Goal: Use online tool/utility: Utilize a website feature to perform a specific function

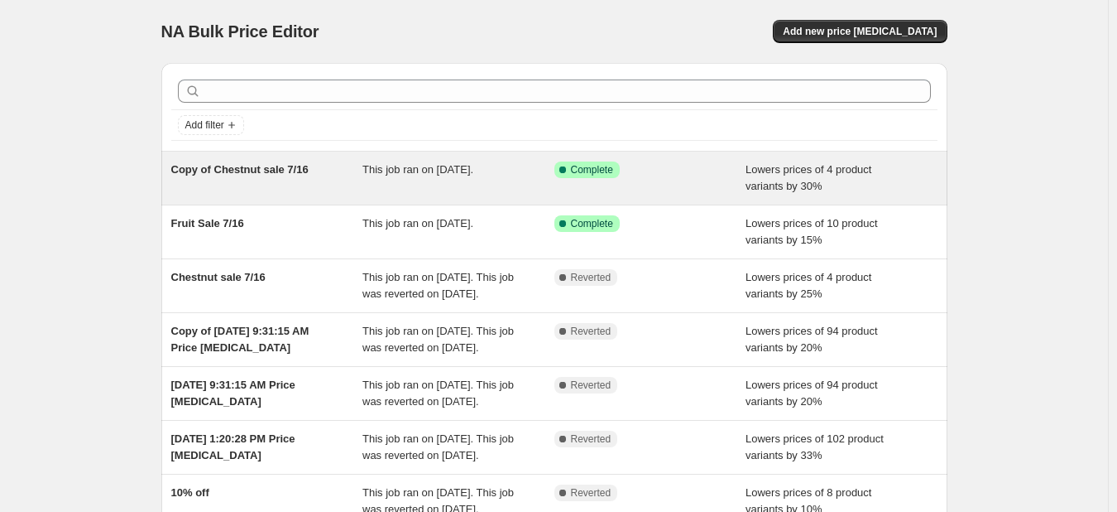
click at [662, 196] on div "Copy of Chestnut sale 7/16 This job ran on August 7, 2025. Success Complete Com…" at bounding box center [554, 177] width 786 height 53
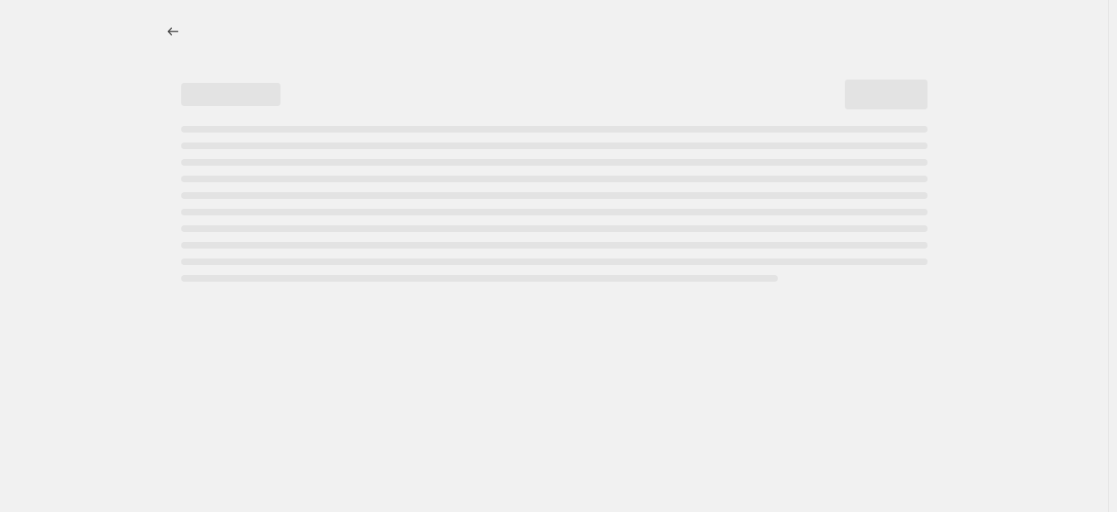
select select "percentage"
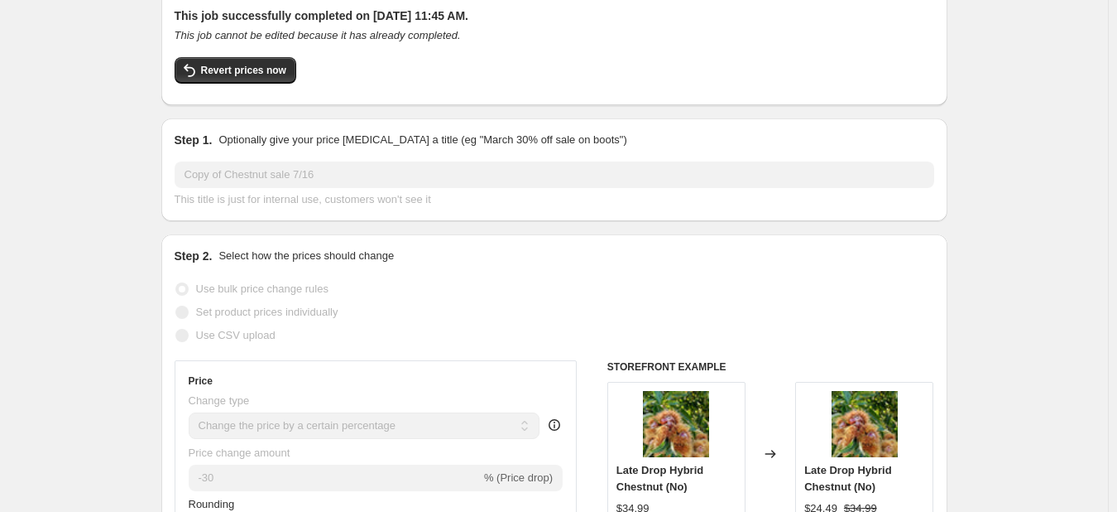
scroll to position [83, 0]
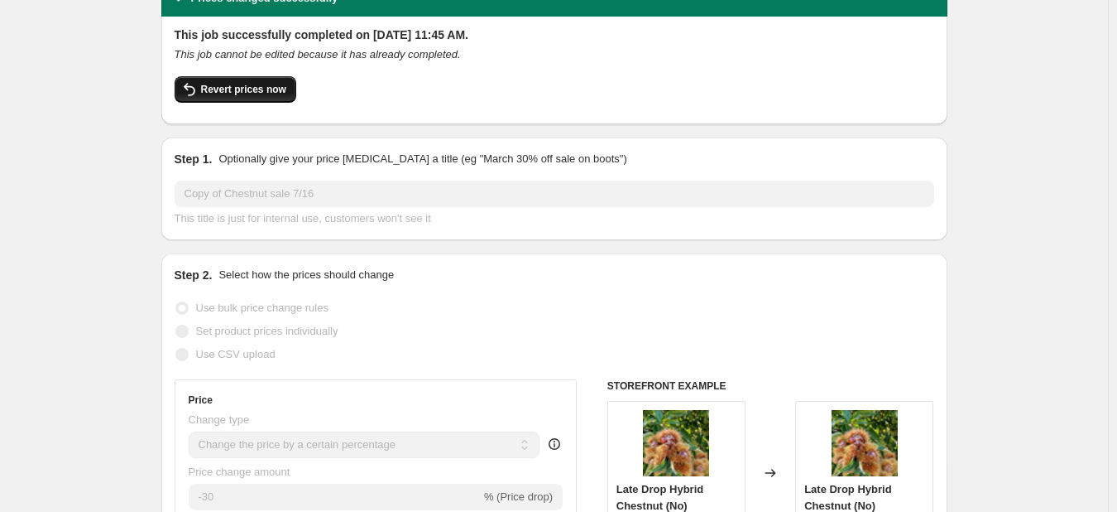
click at [247, 85] on span "Revert prices now" at bounding box center [243, 89] width 85 height 13
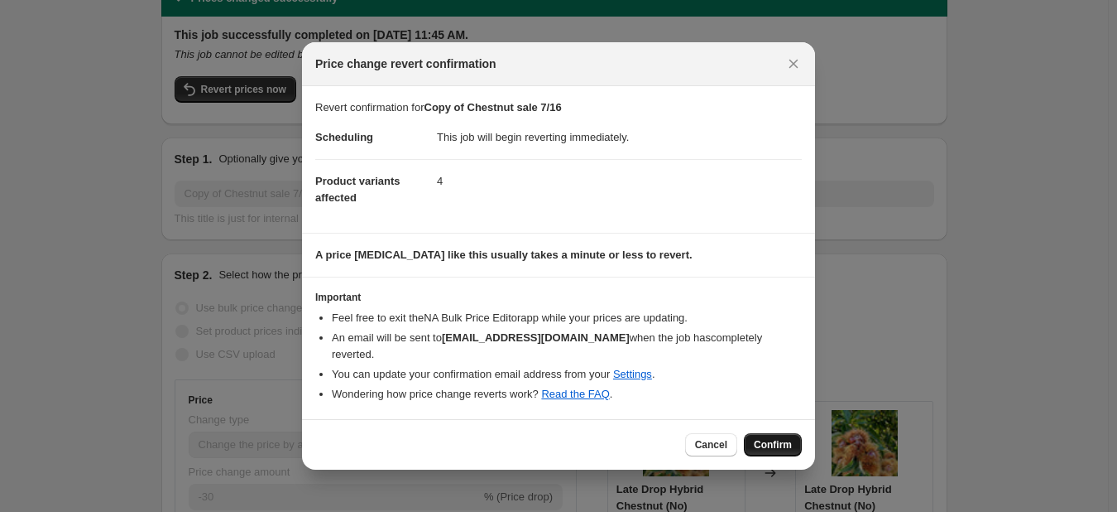
click at [772, 439] on span "Confirm" at bounding box center [773, 444] width 38 height 13
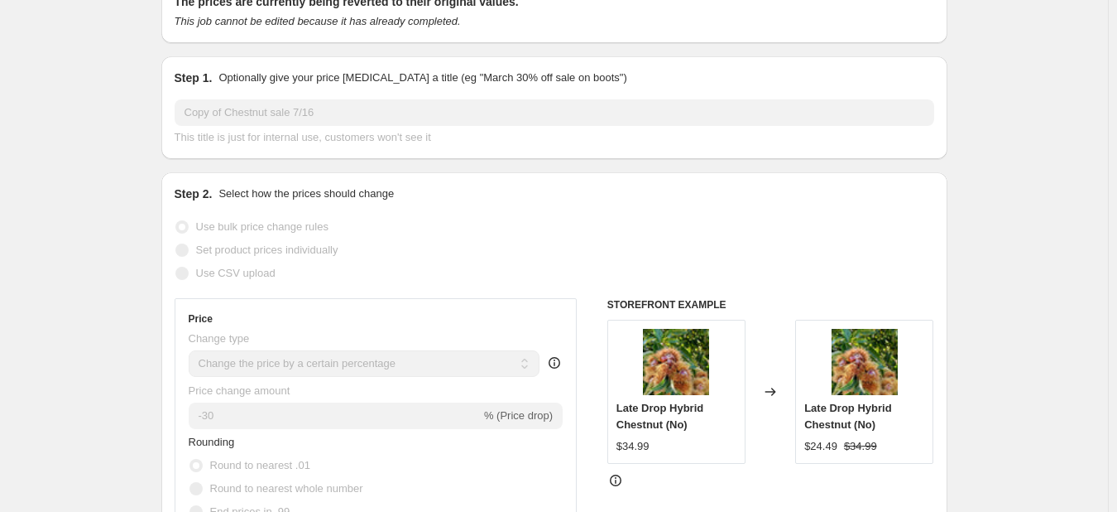
scroll to position [0, 0]
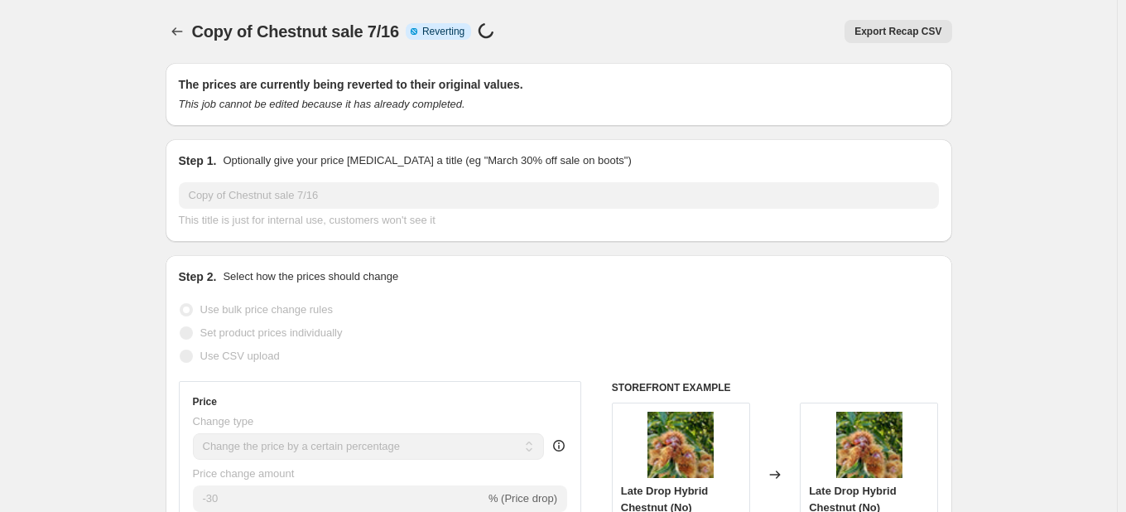
select select "percentage"
